Goal: Information Seeking & Learning: Check status

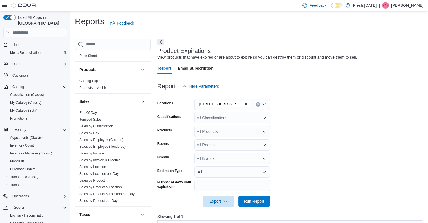
scroll to position [349, 0]
click at [87, 145] on link "Sales by Employee (Tendered)" at bounding box center [102, 145] width 46 height 4
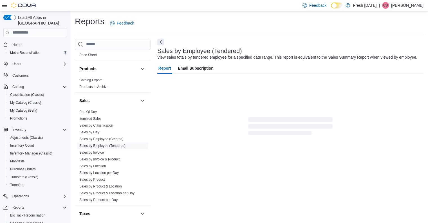
scroll to position [8, 0]
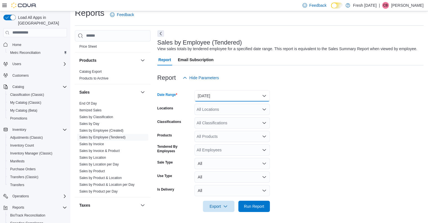
click at [253, 95] on button "[DATE]" at bounding box center [231, 95] width 75 height 11
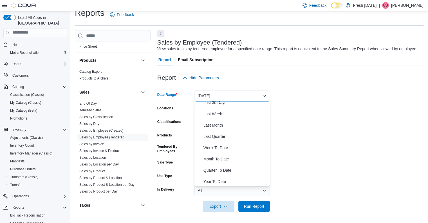
scroll to position [84, 0]
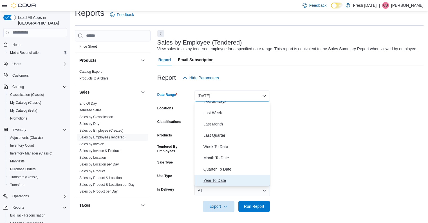
click at [219, 178] on span "Year To Date" at bounding box center [235, 180] width 64 height 7
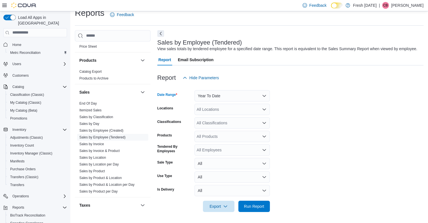
click at [254, 110] on div "All Locations" at bounding box center [231, 109] width 75 height 11
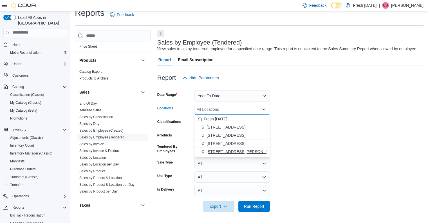
click at [221, 150] on span "[STREET_ADDRESS][PERSON_NAME]" at bounding box center [241, 152] width 71 height 6
click at [292, 123] on form "Date Range Year To Date Locations [STREET_ADDRESS][PERSON_NAME] Combo box. Sele…" at bounding box center [290, 147] width 266 height 128
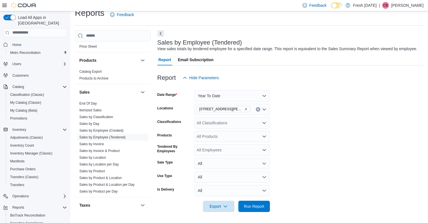
click at [231, 147] on div "All Employees" at bounding box center [231, 149] width 75 height 11
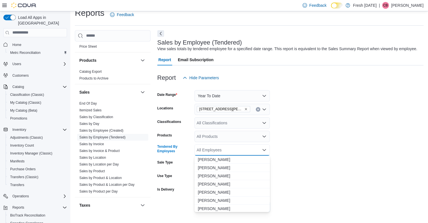
click at [231, 147] on div "All Employees Combo box. Selected. Combo box input. All Employees. Type some te…" at bounding box center [231, 149] width 75 height 11
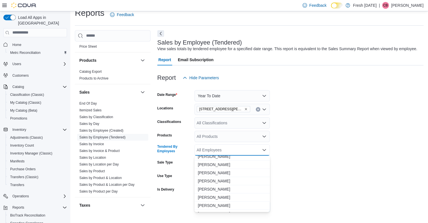
scroll to position [109, 0]
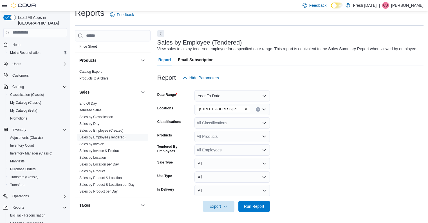
click at [285, 172] on form "Date Range Year To Date Locations [STREET_ADDRESS][PERSON_NAME] Classifications…" at bounding box center [290, 147] width 266 height 128
click at [248, 205] on span "Run Report" at bounding box center [254, 206] width 20 height 6
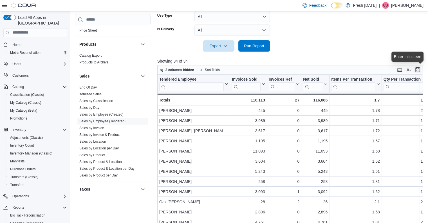
click at [418, 70] on button "Enter fullscreen" at bounding box center [417, 69] width 7 height 7
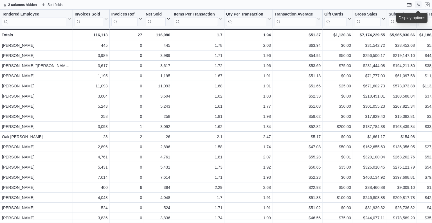
click at [417, 6] on button "Display options" at bounding box center [418, 4] width 7 height 7
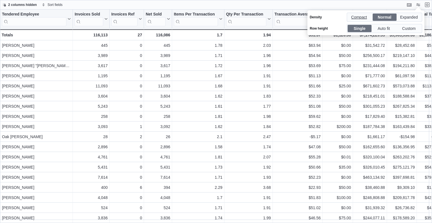
click at [361, 17] on span "Compact" at bounding box center [359, 17] width 17 height 8
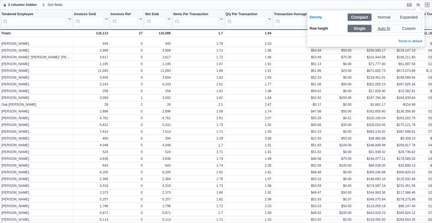
click at [384, 28] on span "Auto fit" at bounding box center [385, 28] width 14 height 8
click at [361, 27] on span "Single" at bounding box center [360, 28] width 12 height 8
click at [380, 5] on div "2 columns hidden Sort fields" at bounding box center [216, 5] width 432 height 10
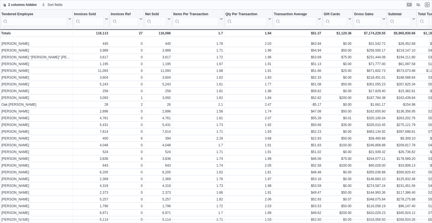
click at [408, 4] on button "Keyboard shortcuts" at bounding box center [409, 4] width 7 height 7
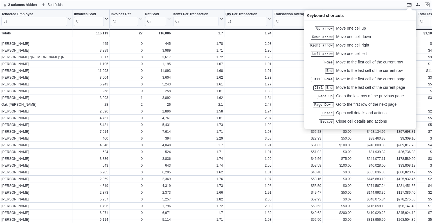
click at [388, 8] on div "2 columns hidden Sort fields" at bounding box center [216, 5] width 432 height 10
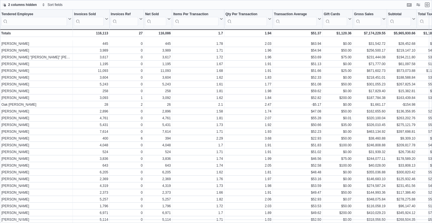
scroll to position [50, 0]
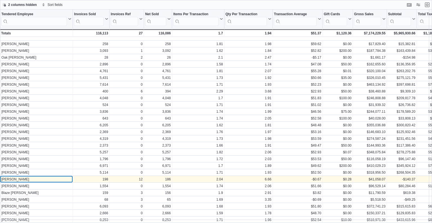
click at [60, 177] on div "[PERSON_NAME]" at bounding box center [36, 179] width 70 height 5
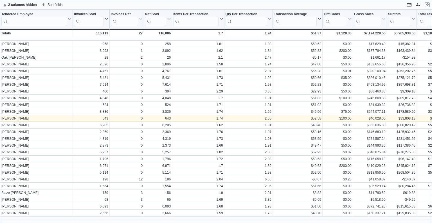
scroll to position [0, 0]
